Goal: Information Seeking & Learning: Learn about a topic

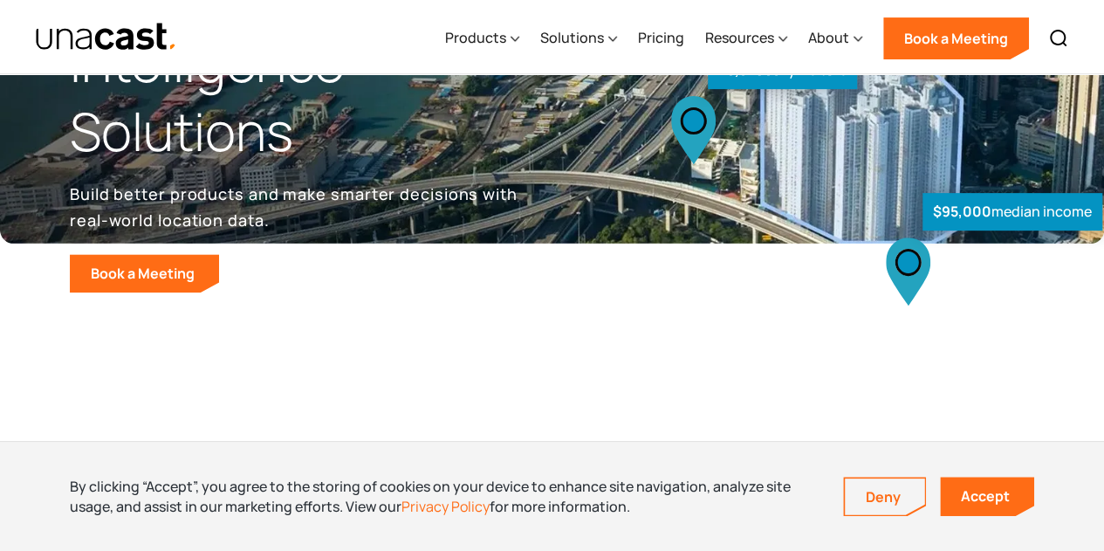
scroll to position [262, 0]
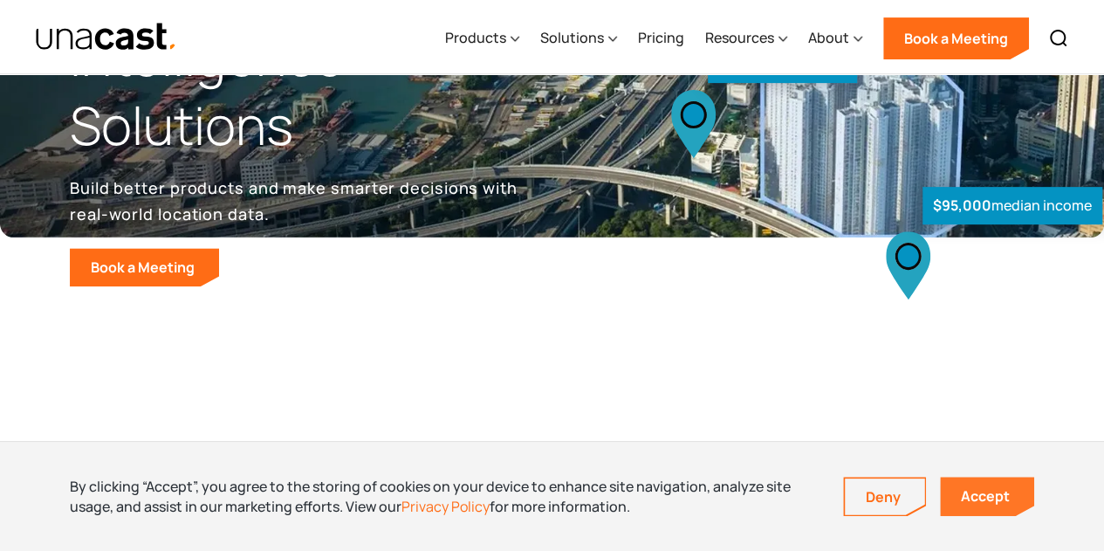
click at [991, 504] on link "Accept" at bounding box center [987, 495] width 94 height 39
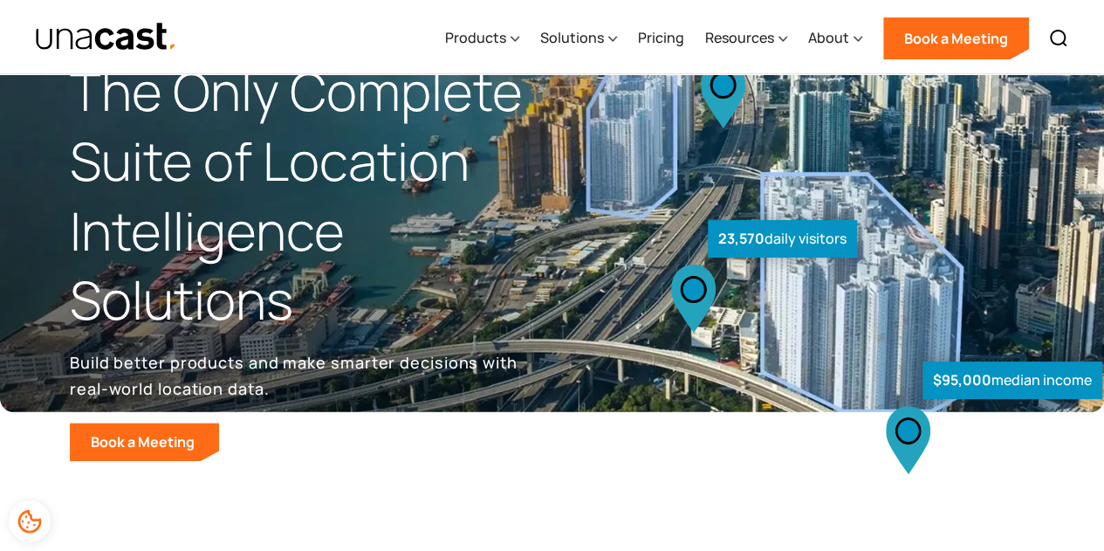
scroll to position [0, 0]
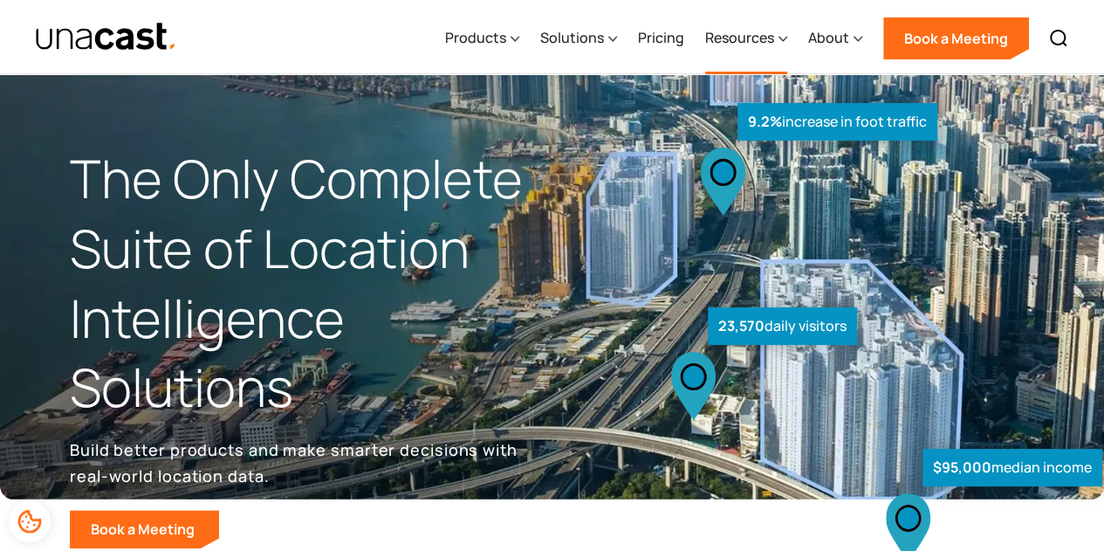
click at [713, 46] on div "Resources" at bounding box center [739, 37] width 69 height 21
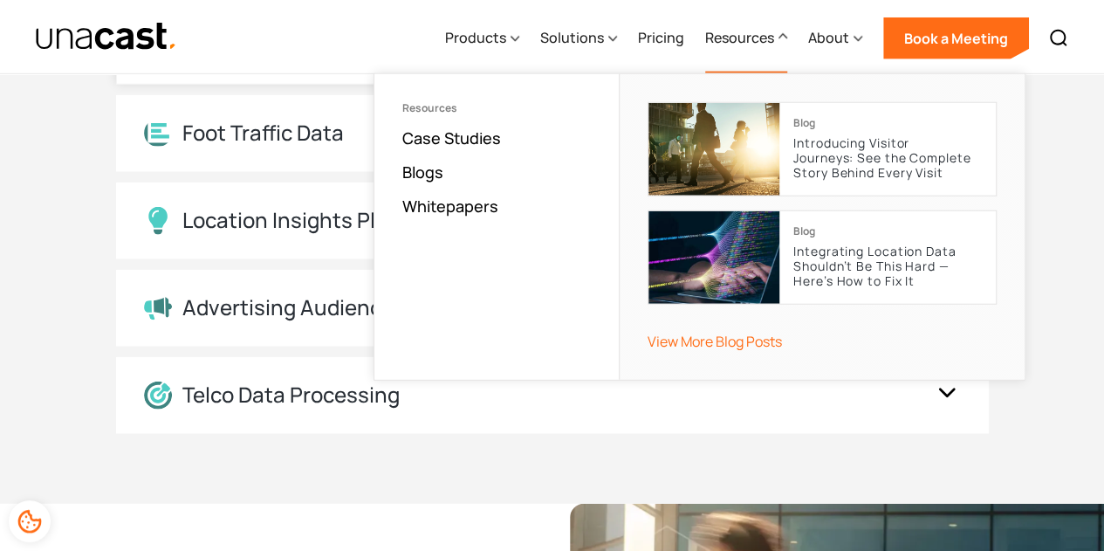
scroll to position [2618, 0]
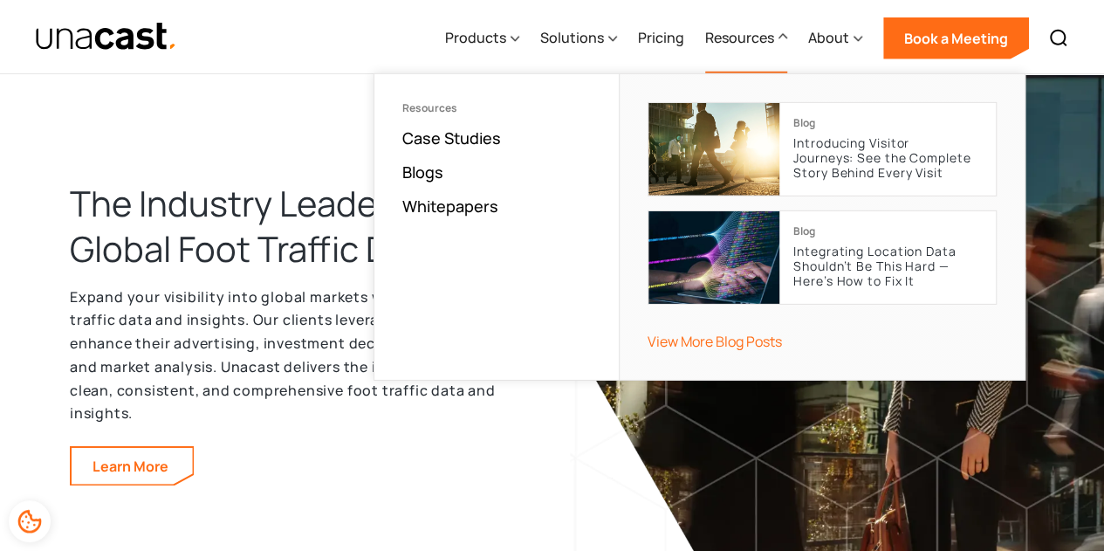
click at [239, 223] on h2 "The Industry Leader in Global Foot Traffic Data" at bounding box center [297, 226] width 454 height 91
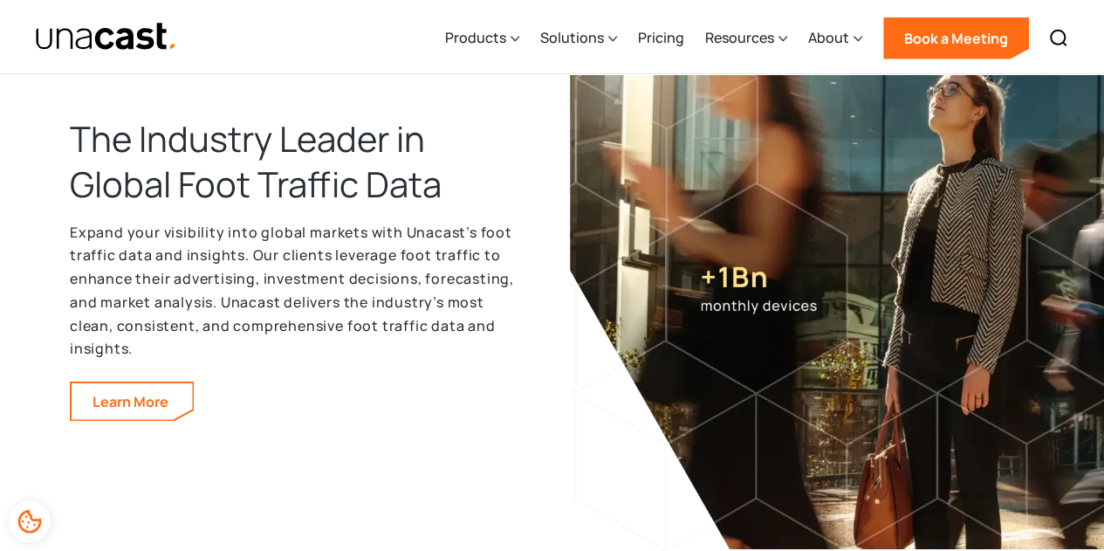
scroll to position [2792, 0]
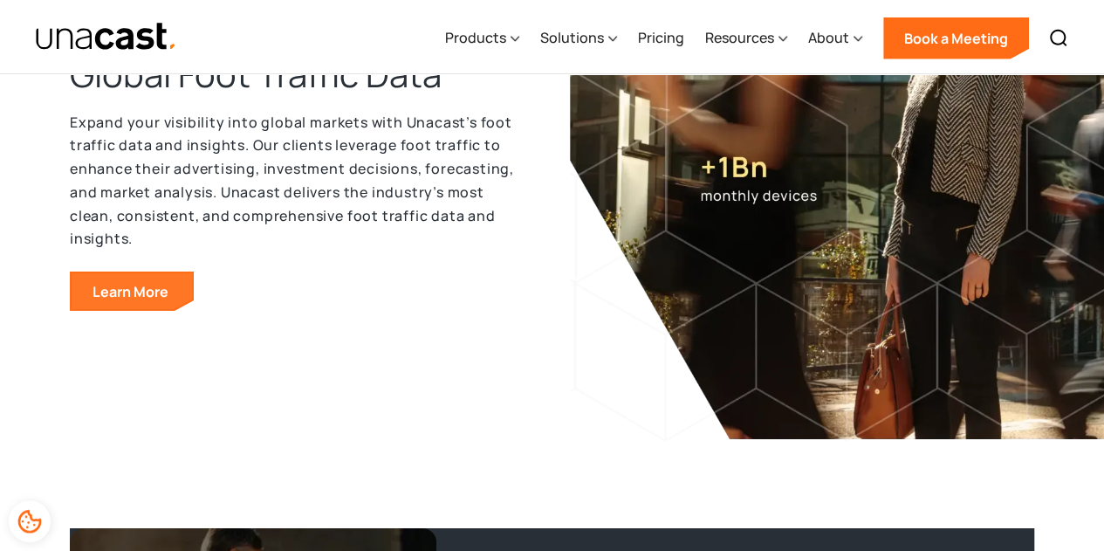
click at [98, 289] on link "Learn More" at bounding box center [132, 291] width 121 height 37
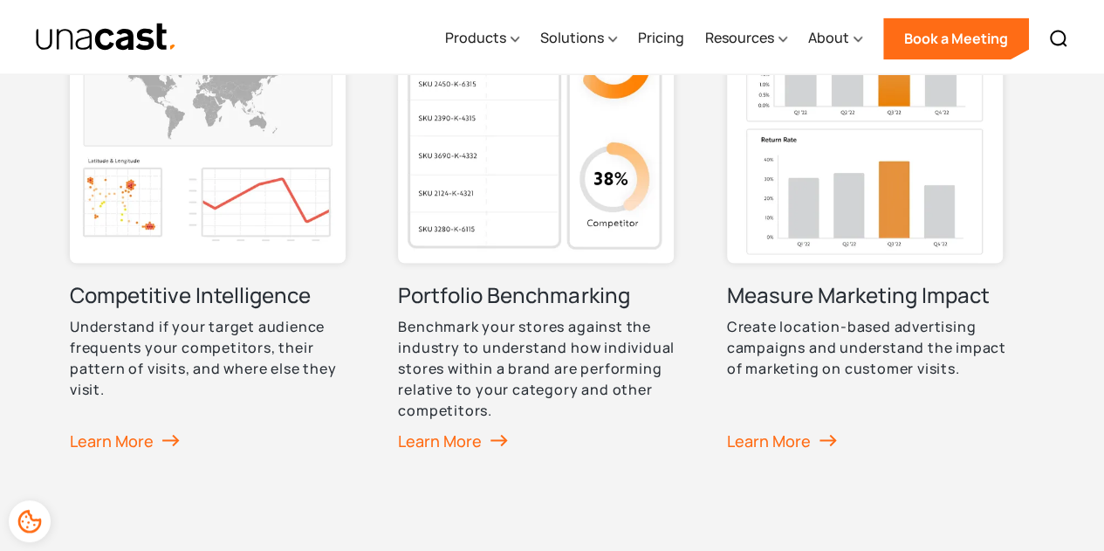
scroll to position [1483, 0]
